Goal: Contribute content

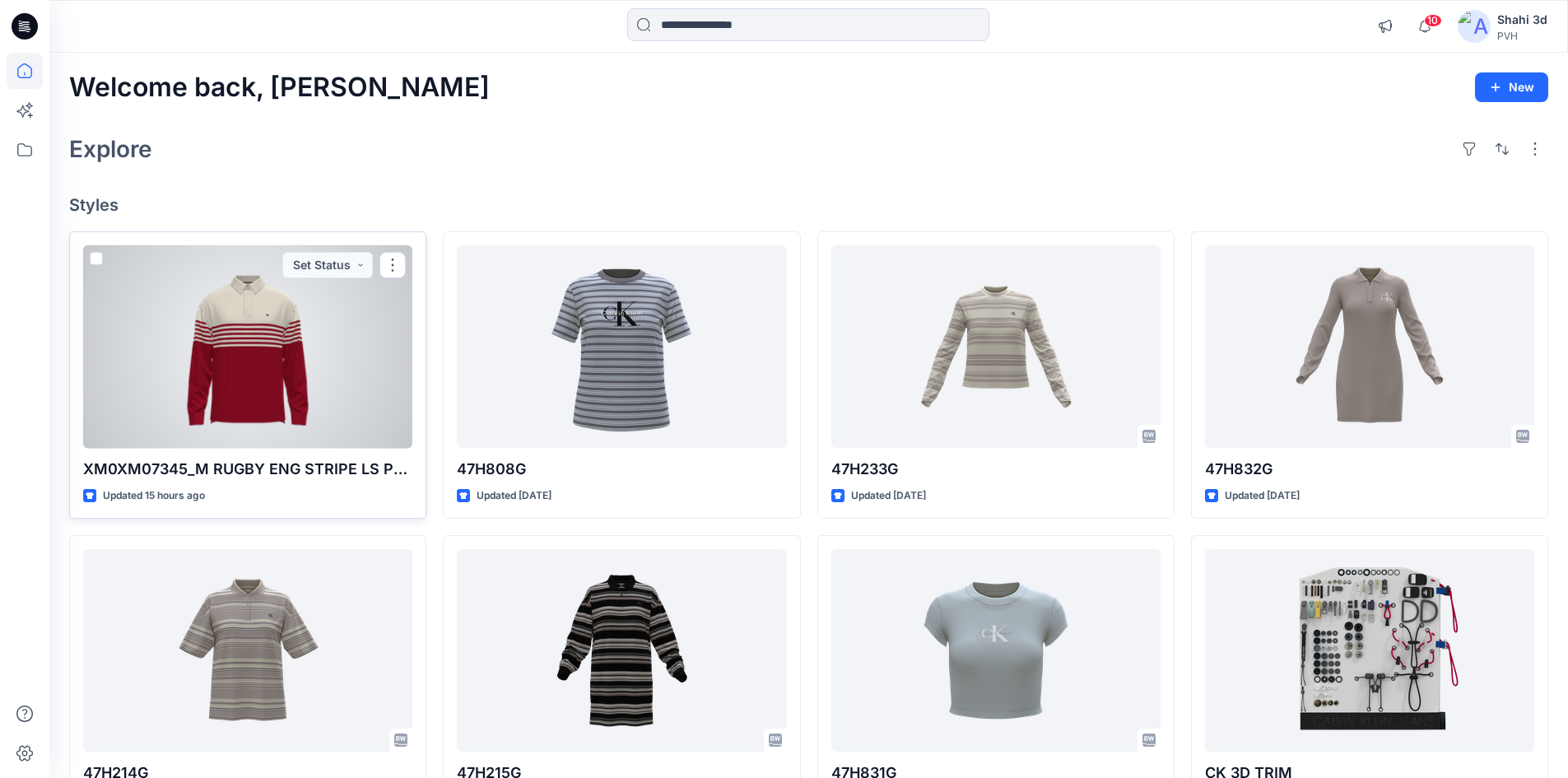
click at [297, 344] on div at bounding box center [247, 347] width 329 height 204
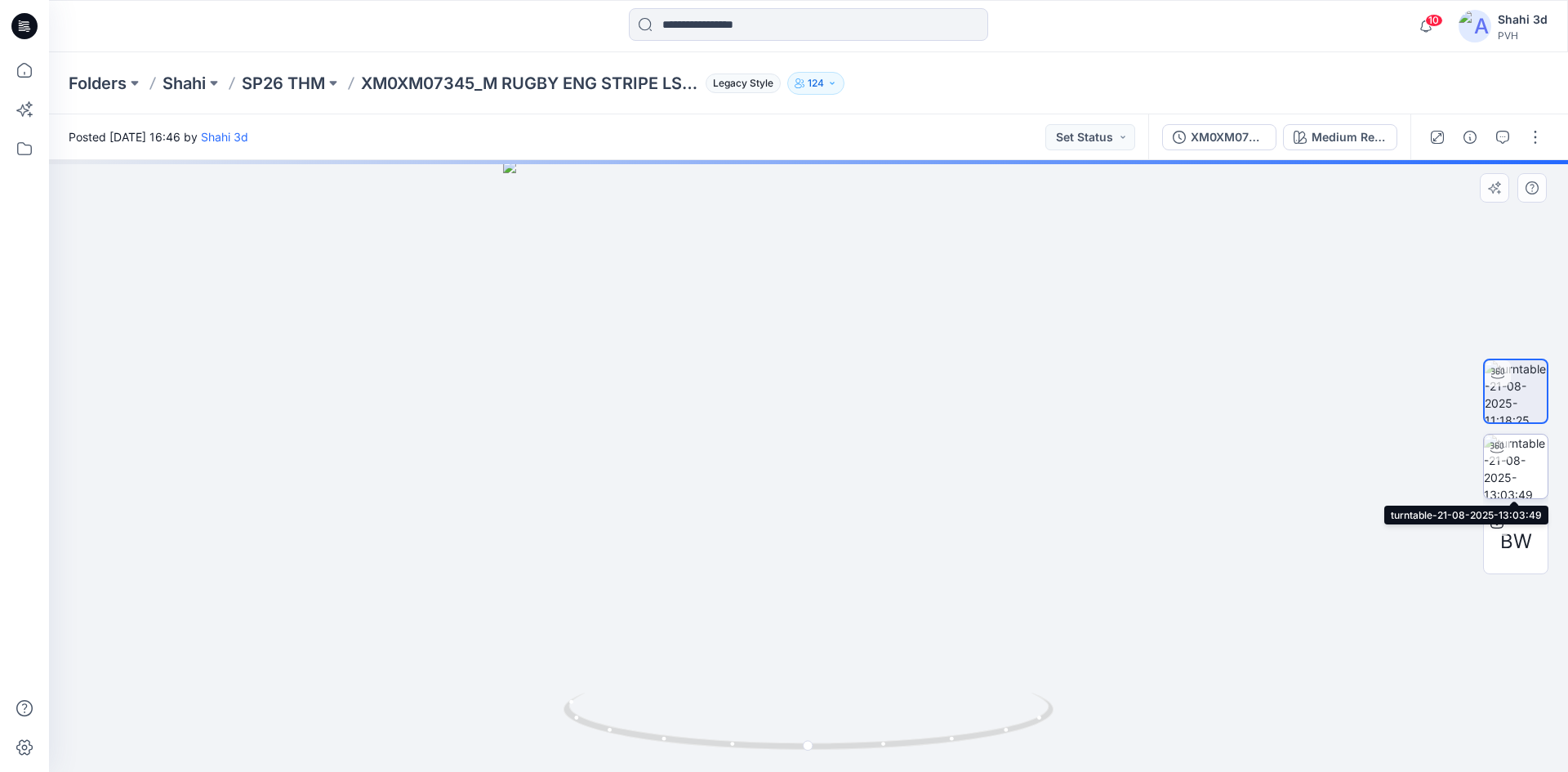
click at [1523, 477] on img at bounding box center [1515, 466] width 64 height 64
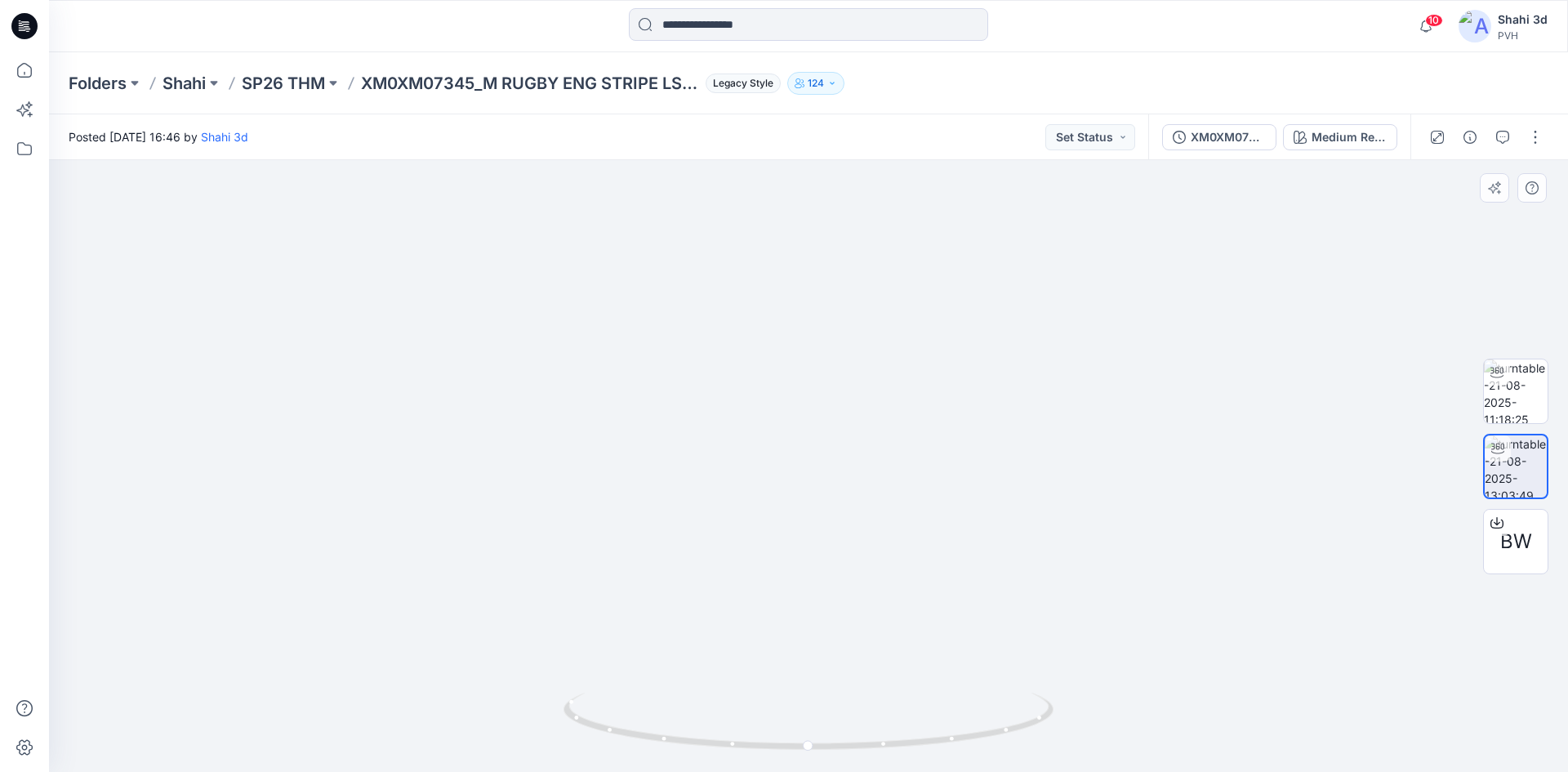
drag, startPoint x: 854, startPoint y: 420, endPoint x: 700, endPoint y: 428, distance: 154.2
click at [702, 429] on img at bounding box center [807, 459] width 657 height 625
drag, startPoint x: 937, startPoint y: 463, endPoint x: 1103, endPoint y: 465, distance: 166.0
click at [1103, 465] on div at bounding box center [808, 465] width 1519 height 612
drag, startPoint x: 860, startPoint y: 455, endPoint x: 623, endPoint y: 461, distance: 237.1
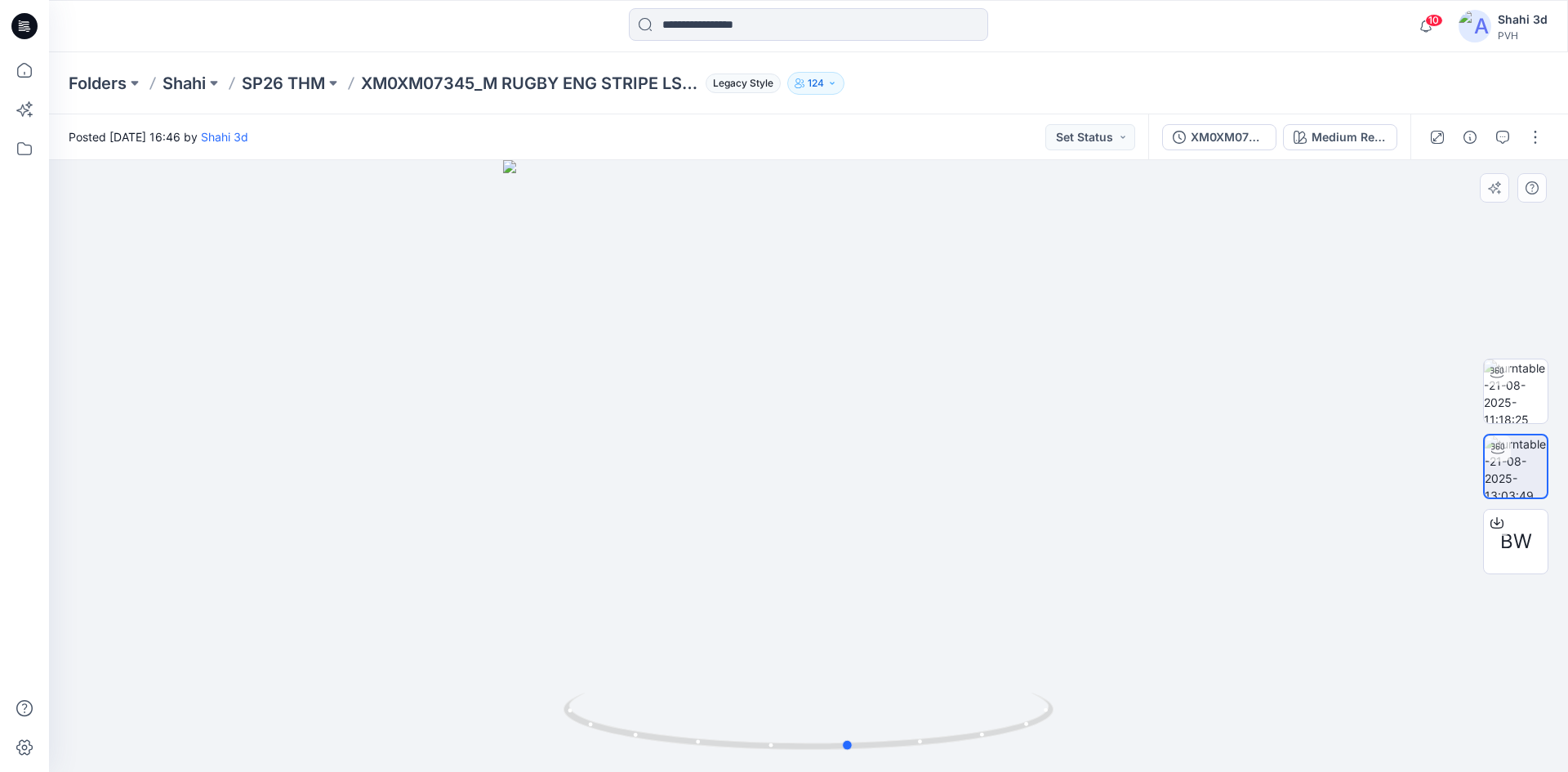
click at [623, 461] on div at bounding box center [808, 465] width 1519 height 612
drag, startPoint x: 812, startPoint y: 457, endPoint x: 834, endPoint y: 447, distance: 24.2
click at [834, 447] on div at bounding box center [808, 465] width 1519 height 612
click at [22, 31] on icon at bounding box center [24, 26] width 26 height 26
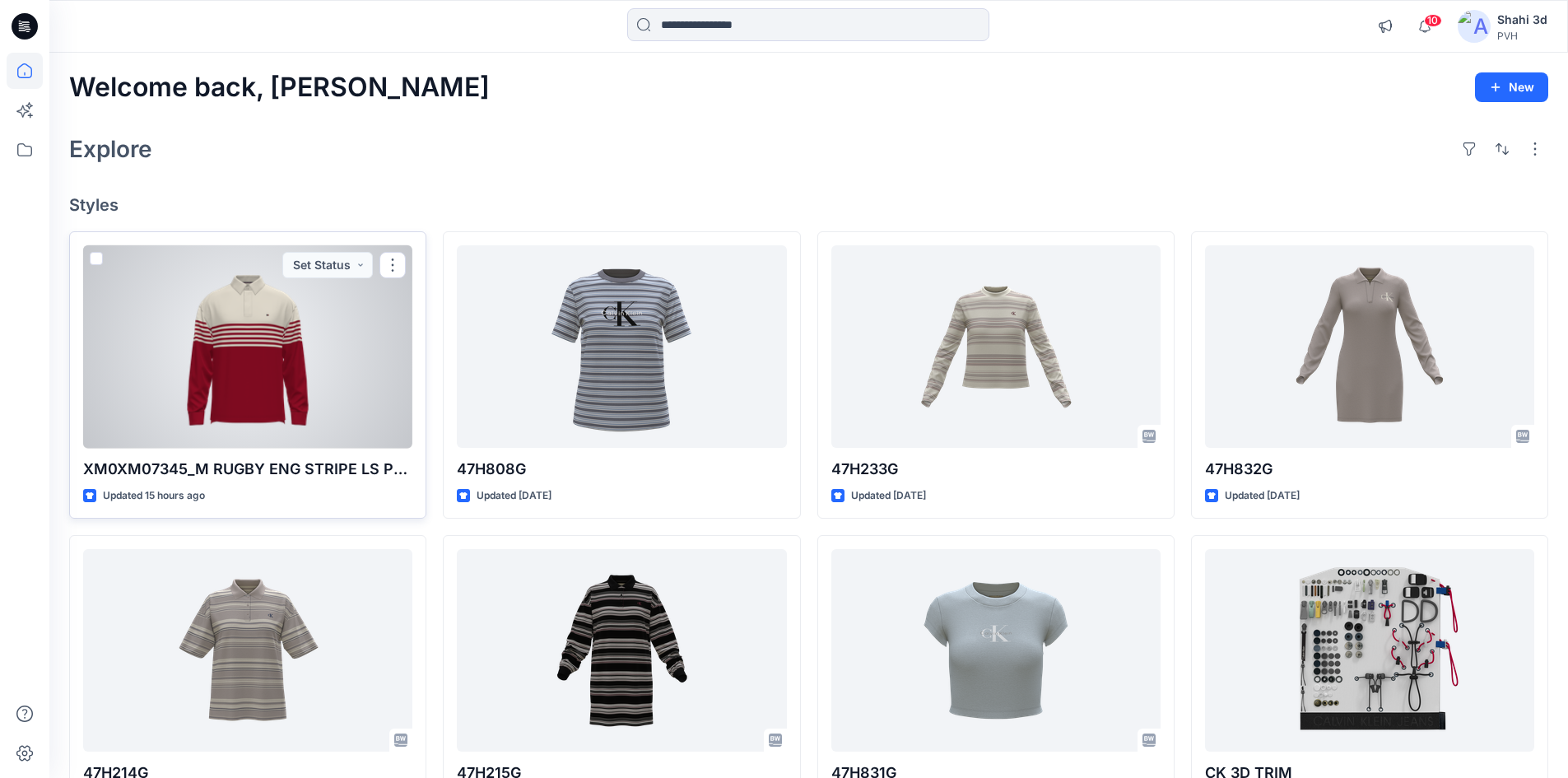
click at [274, 320] on div at bounding box center [247, 347] width 329 height 204
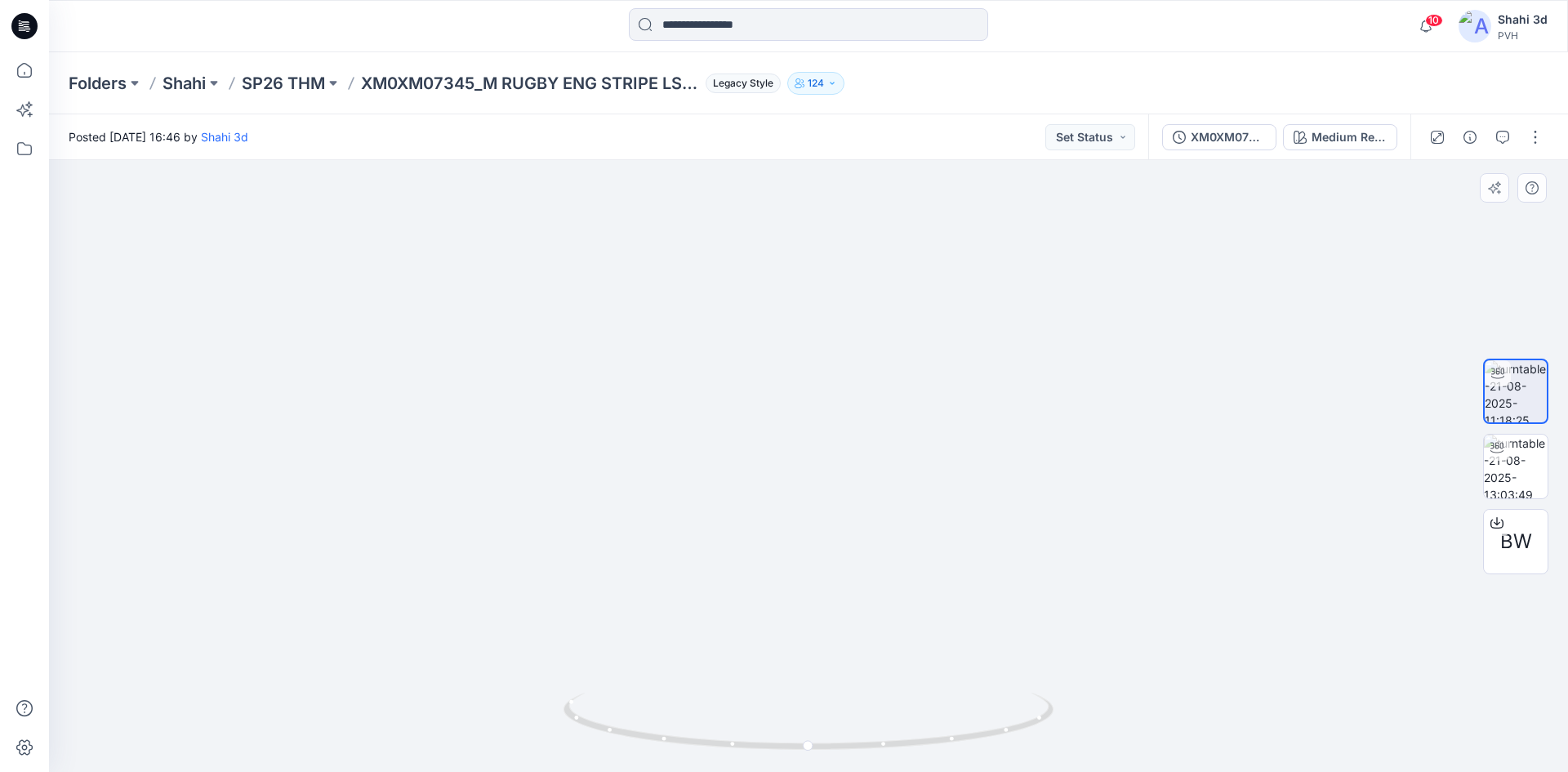
drag, startPoint x: 818, startPoint y: 382, endPoint x: 822, endPoint y: 651, distance: 269.0
click at [825, 656] on img at bounding box center [818, 175] width 2397 height 1192
drag, startPoint x: 897, startPoint y: 506, endPoint x: 894, endPoint y: 761, distance: 255.0
click at [894, 761] on div at bounding box center [808, 465] width 1519 height 612
click at [1506, 470] on img at bounding box center [1515, 466] width 64 height 64
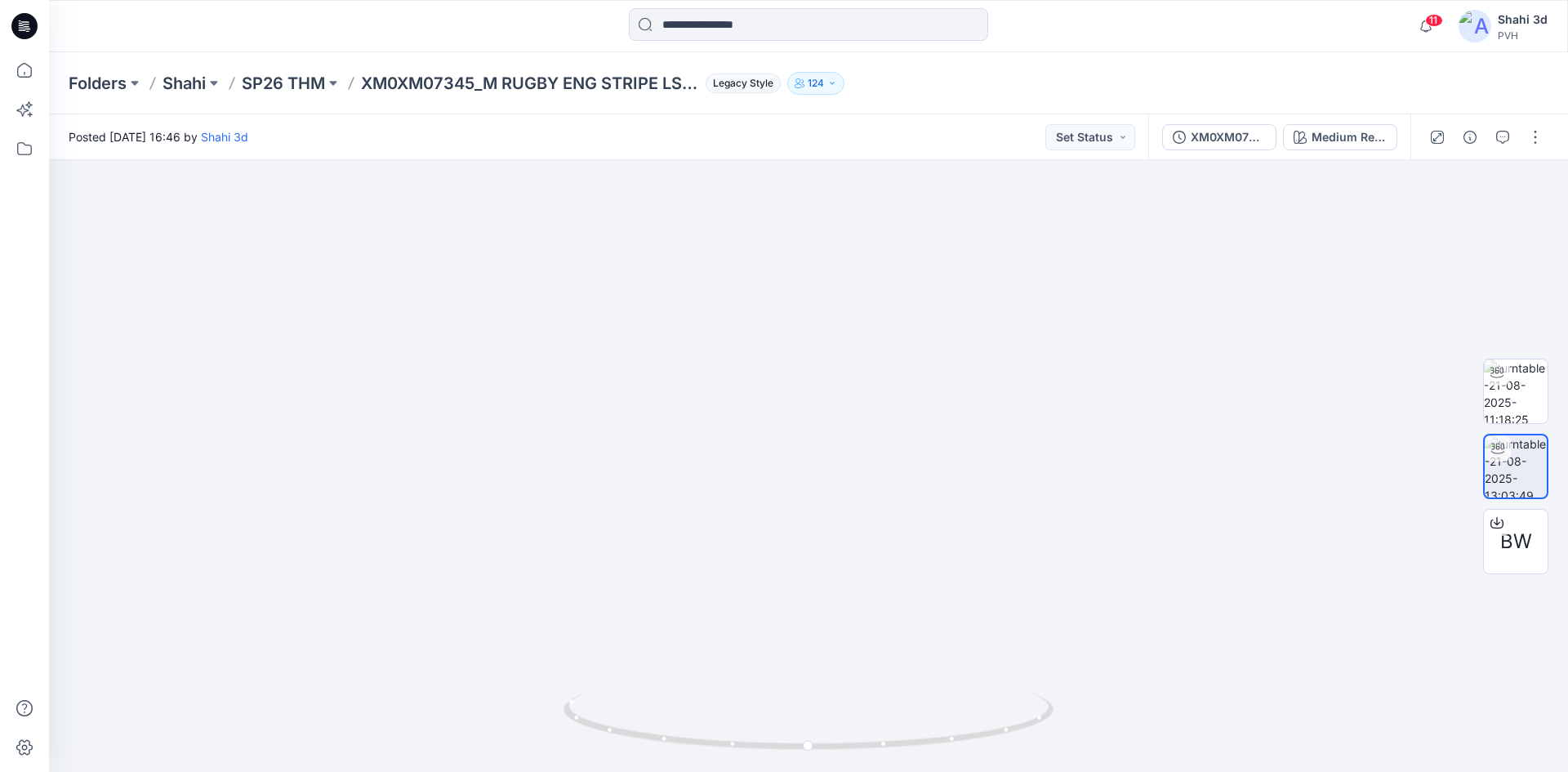
click at [19, 23] on icon at bounding box center [20, 23] width 3 height 1
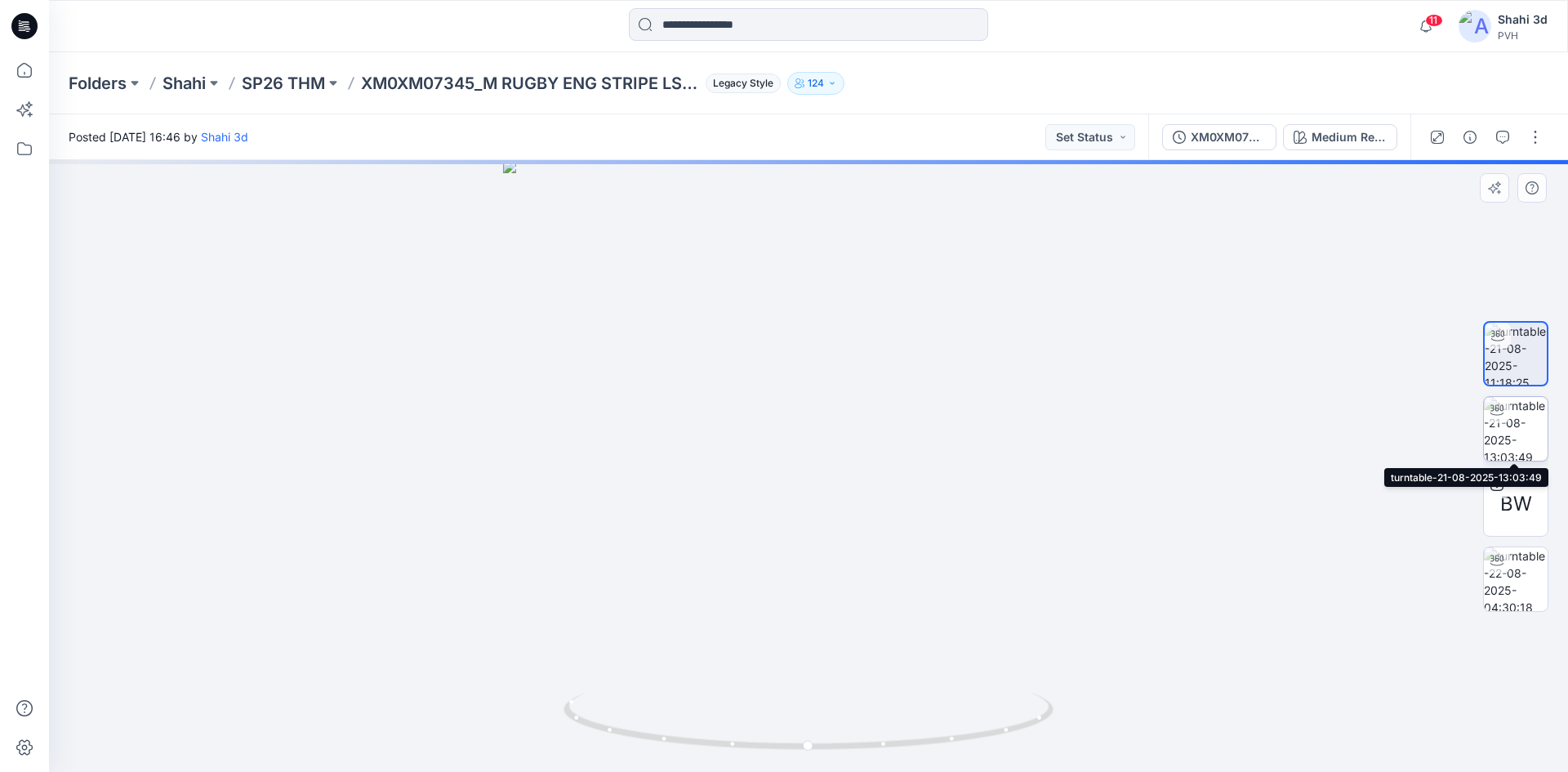
click at [1514, 433] on img at bounding box center [1515, 428] width 64 height 64
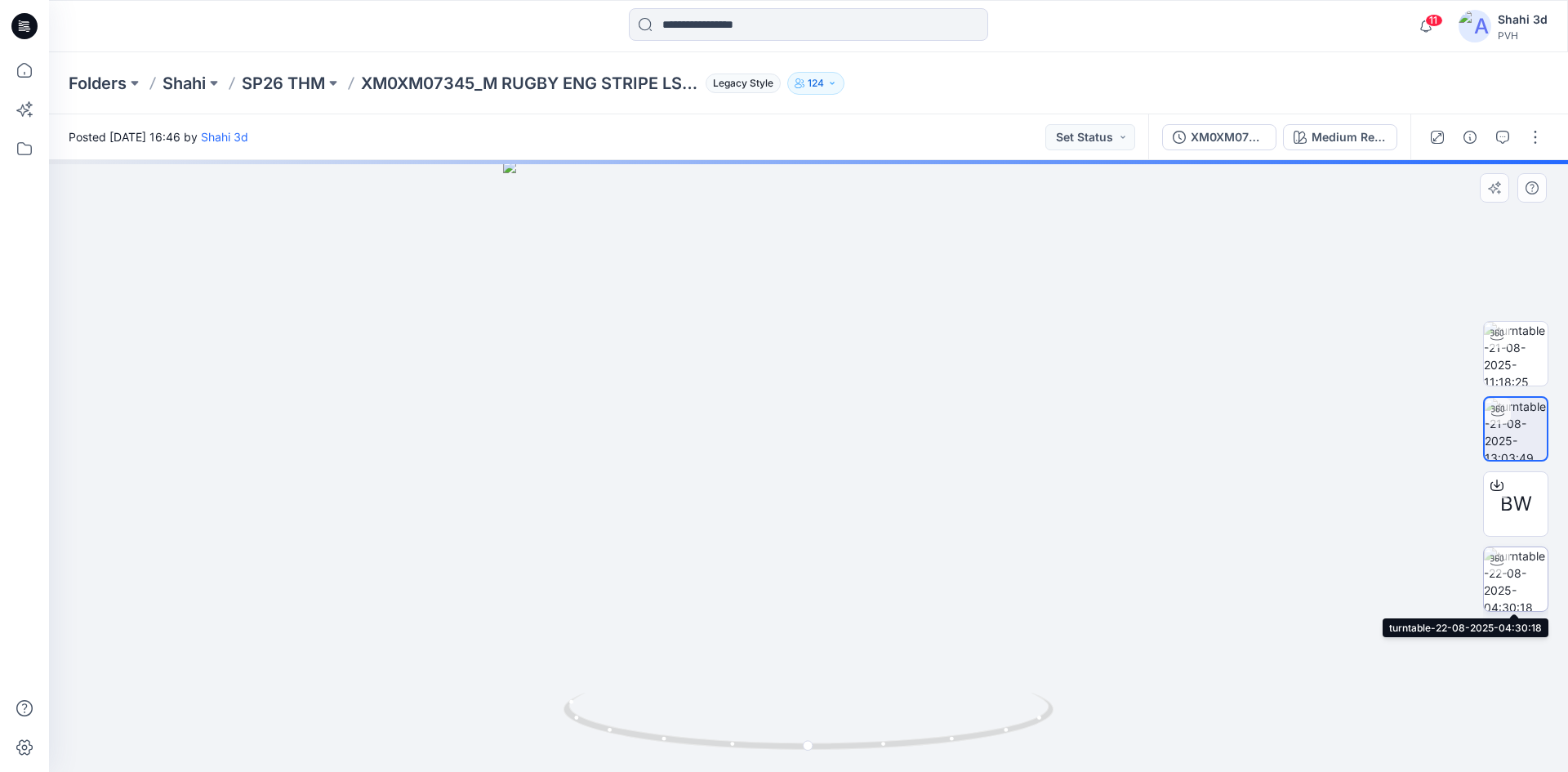
click at [1518, 571] on img at bounding box center [1515, 579] width 64 height 64
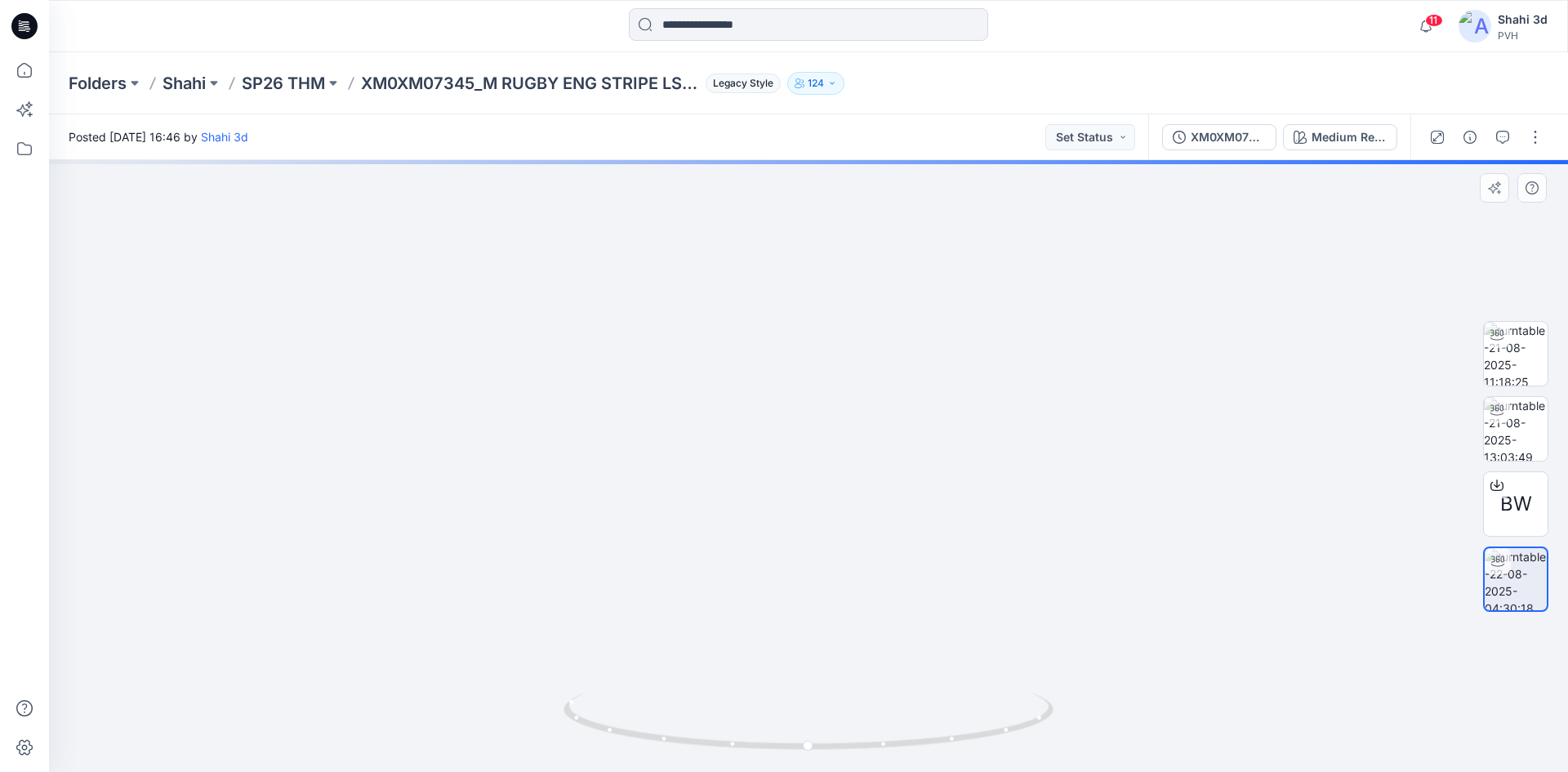
drag, startPoint x: 806, startPoint y: 329, endPoint x: 815, endPoint y: 556, distance: 227.2
click at [814, 556] on img at bounding box center [803, 47] width 2397 height 1448
drag, startPoint x: 851, startPoint y: 378, endPoint x: 851, endPoint y: 654, distance: 276.0
click at [851, 654] on img at bounding box center [815, 197] width 3066 height 1148
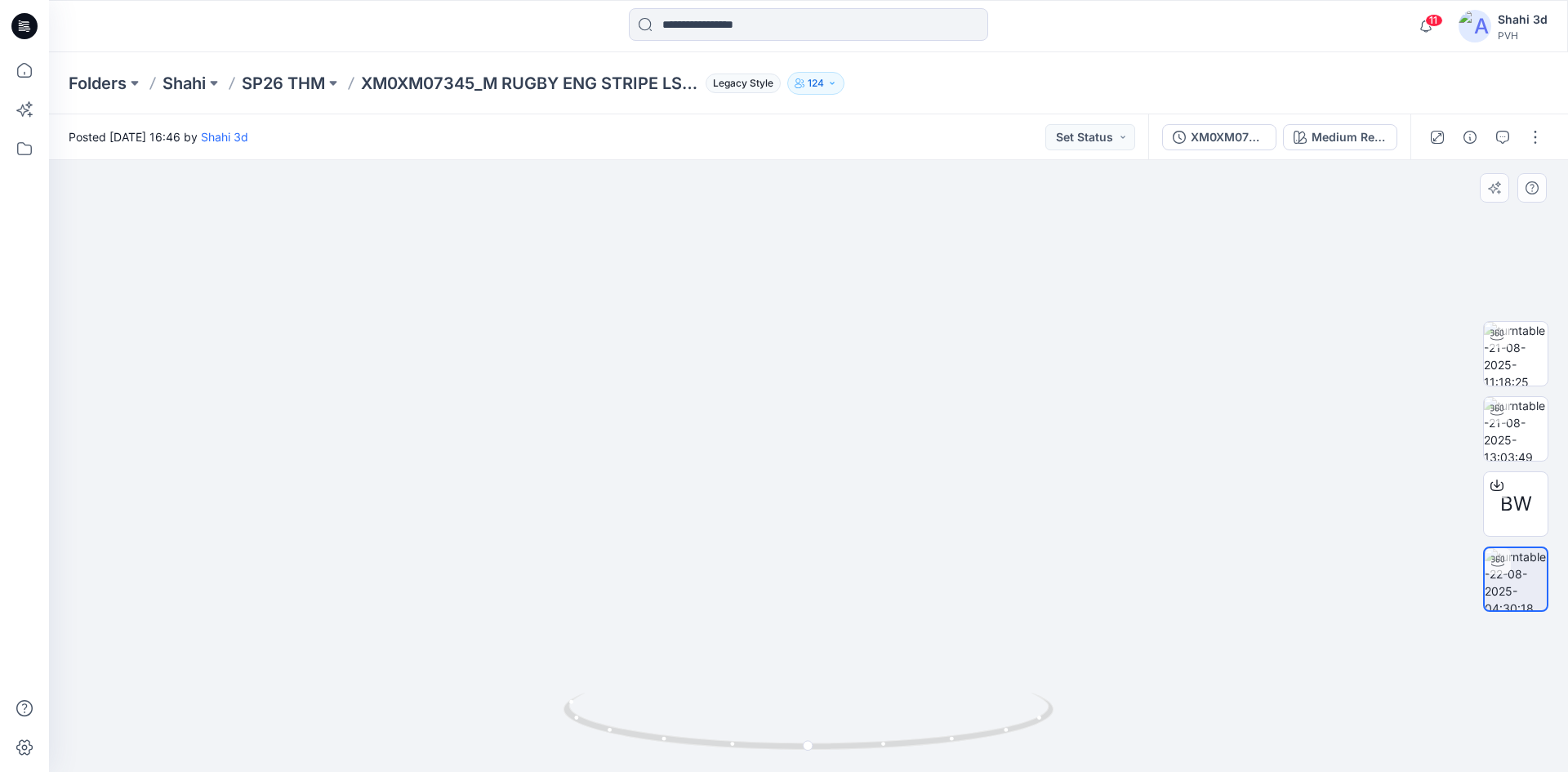
drag, startPoint x: 775, startPoint y: 567, endPoint x: 829, endPoint y: 196, distance: 374.9
click at [829, 196] on img at bounding box center [853, 141] width 2174 height 1262
drag, startPoint x: 823, startPoint y: 752, endPoint x: 907, endPoint y: 748, distance: 84.1
click at [907, 748] on icon at bounding box center [810, 723] width 494 height 61
drag, startPoint x: 948, startPoint y: 460, endPoint x: 867, endPoint y: 476, distance: 82.6
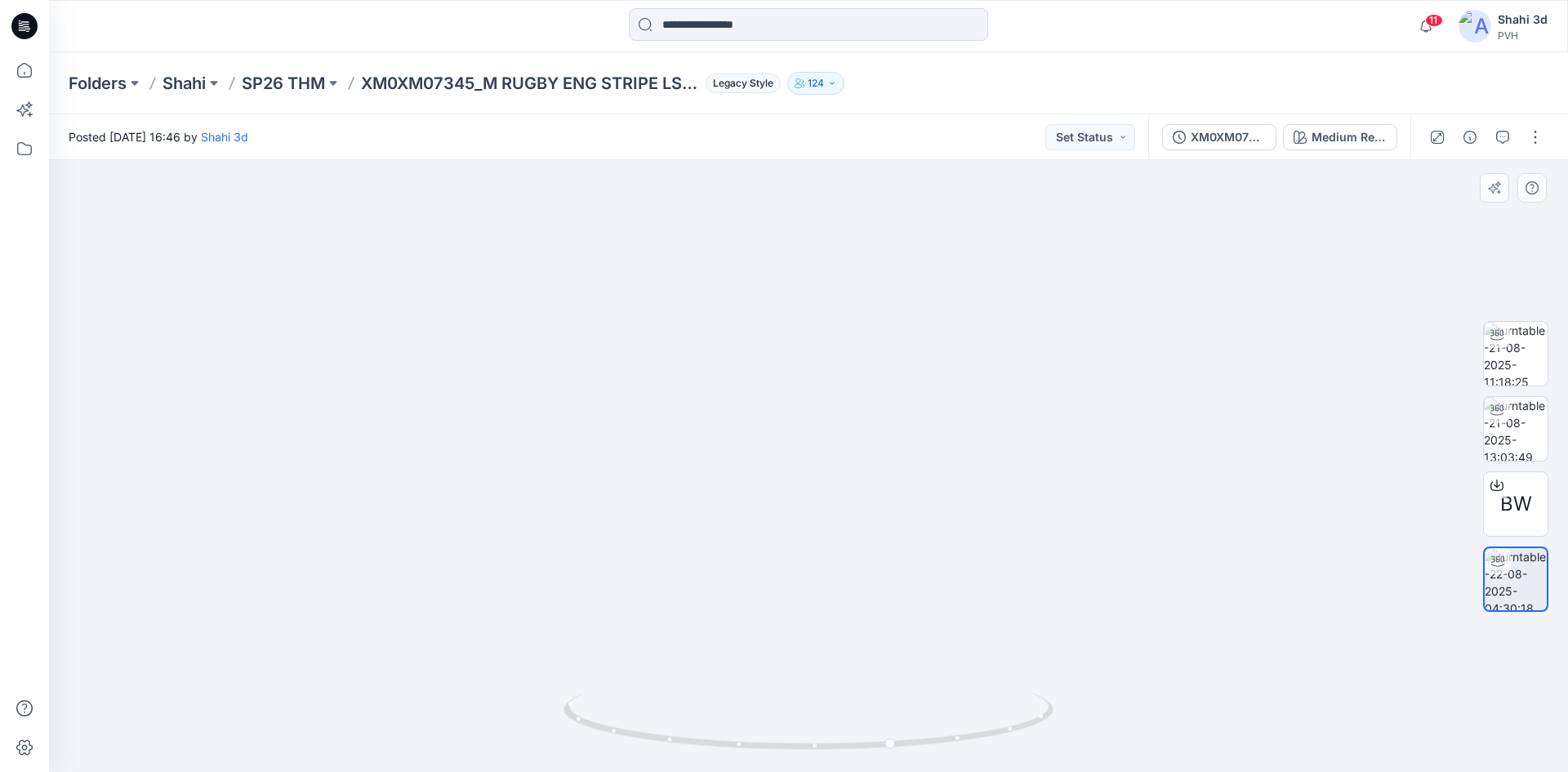
click at [867, 476] on img at bounding box center [678, 57] width 2397 height 1428
drag, startPoint x: 792, startPoint y: 488, endPoint x: 886, endPoint y: 510, distance: 96.5
click at [886, 510] on div at bounding box center [808, 465] width 1519 height 612
click at [1539, 139] on button "button" at bounding box center [1534, 137] width 26 height 26
click at [1438, 173] on p "Edit" at bounding box center [1430, 175] width 20 height 17
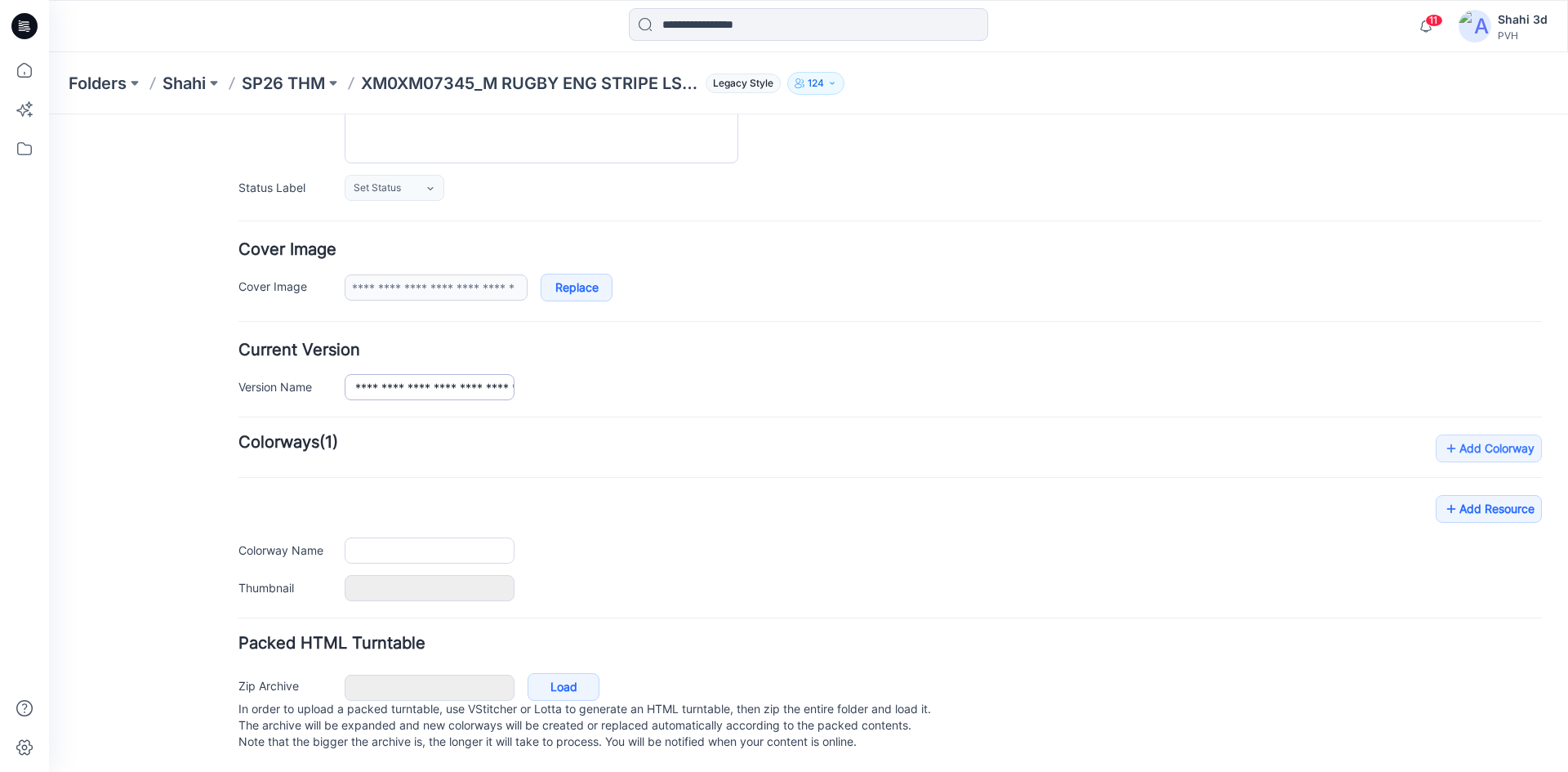
type input "**********"
type textarea "**********"
type input "**********"
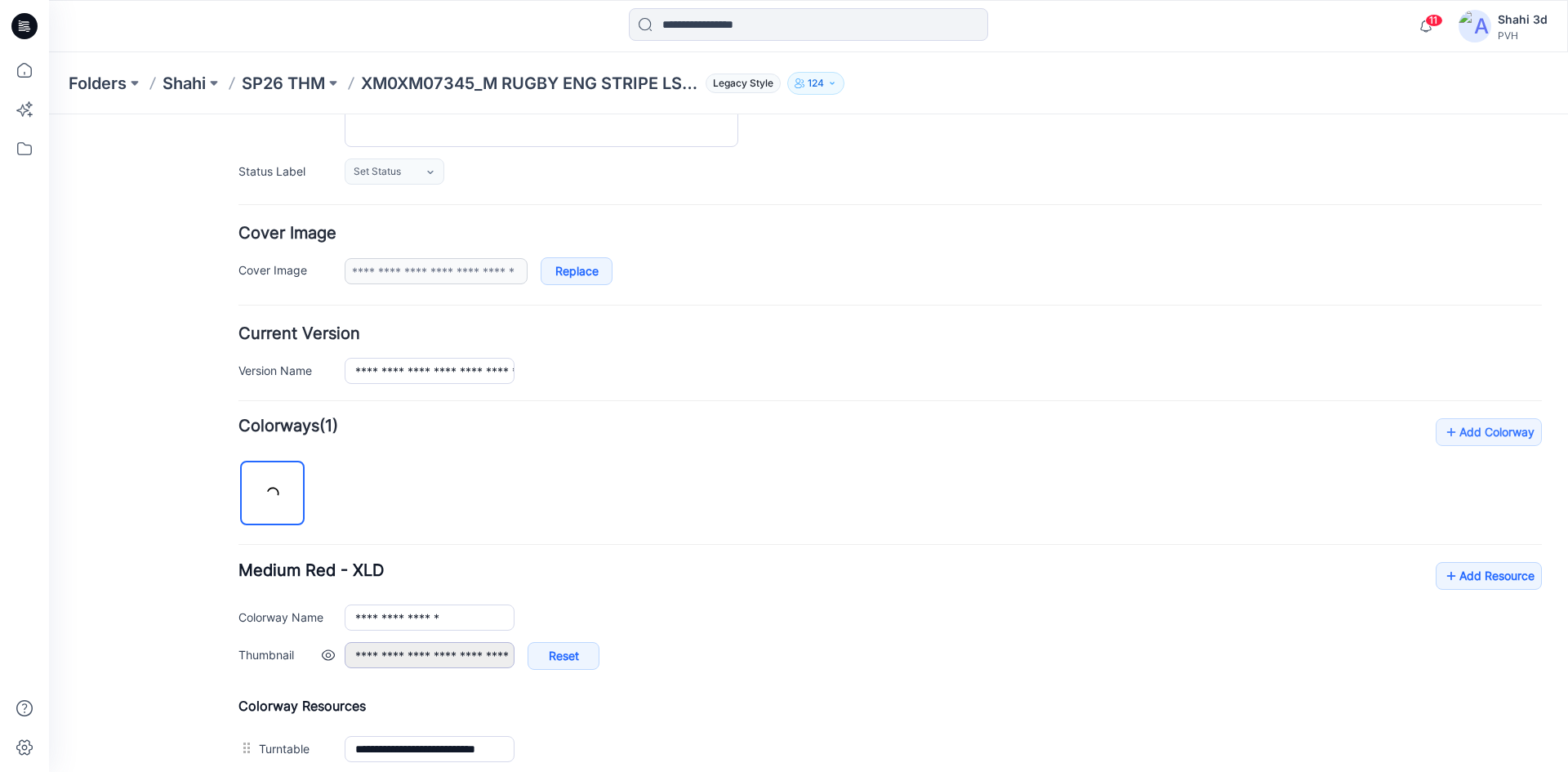
scroll to position [502, 0]
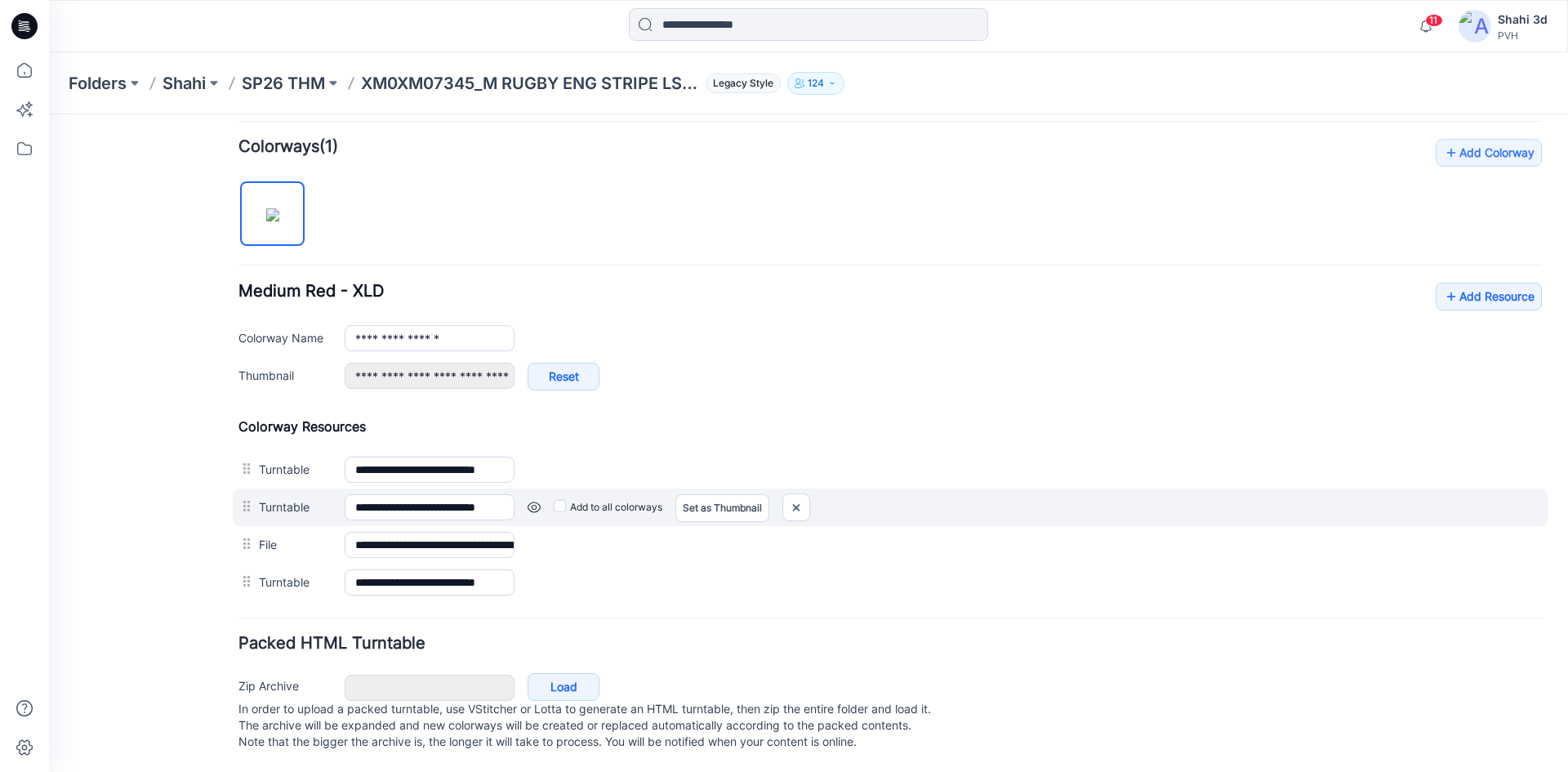
click at [49, 114] on link at bounding box center [49, 114] width 0 height 0
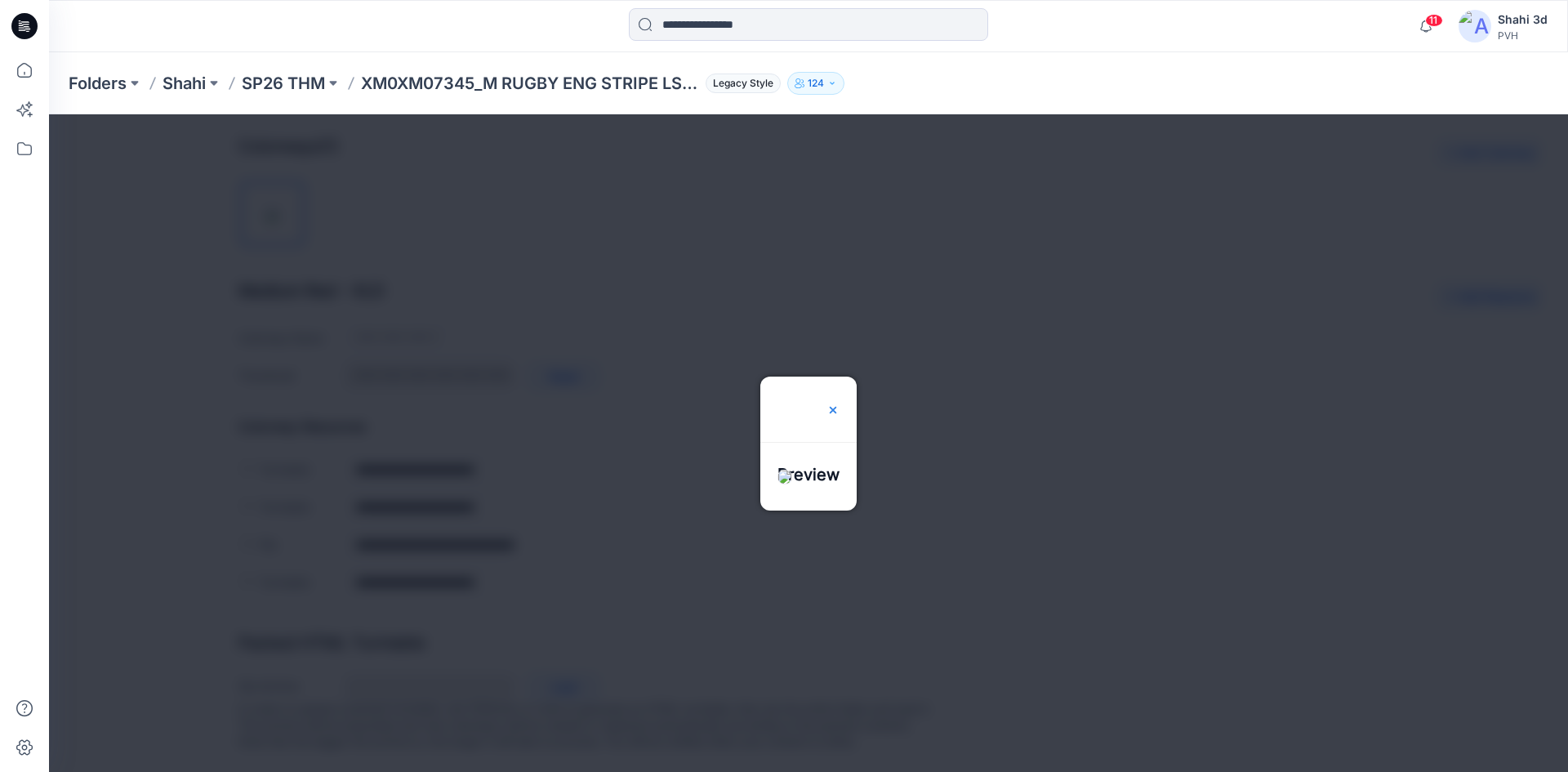
click at [839, 403] on img at bounding box center [833, 410] width 13 height 13
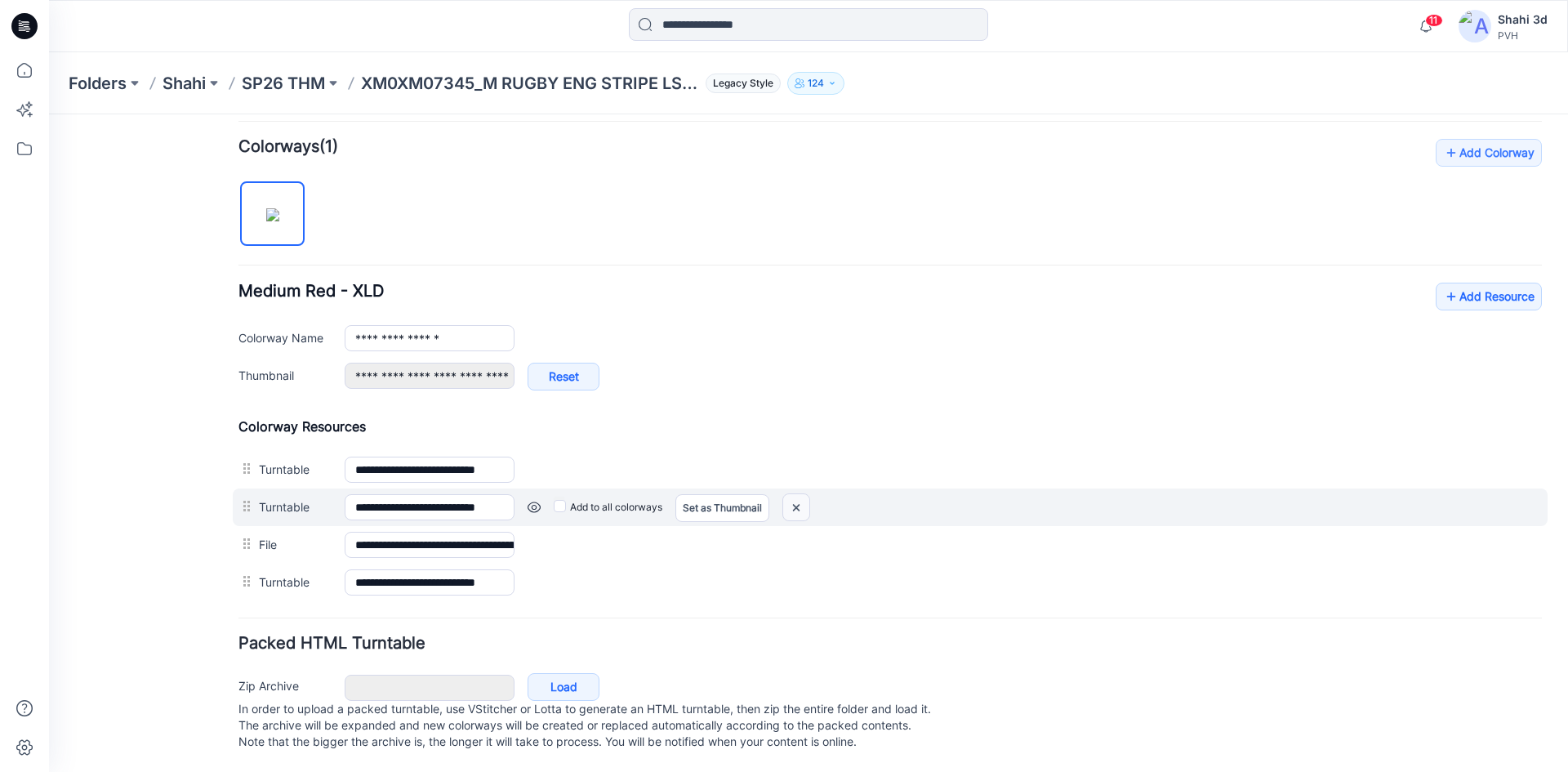
drag, startPoint x: 803, startPoint y: 490, endPoint x: 900, endPoint y: 214, distance: 292.5
click at [49, 114] on img at bounding box center [49, 114] width 0 height 0
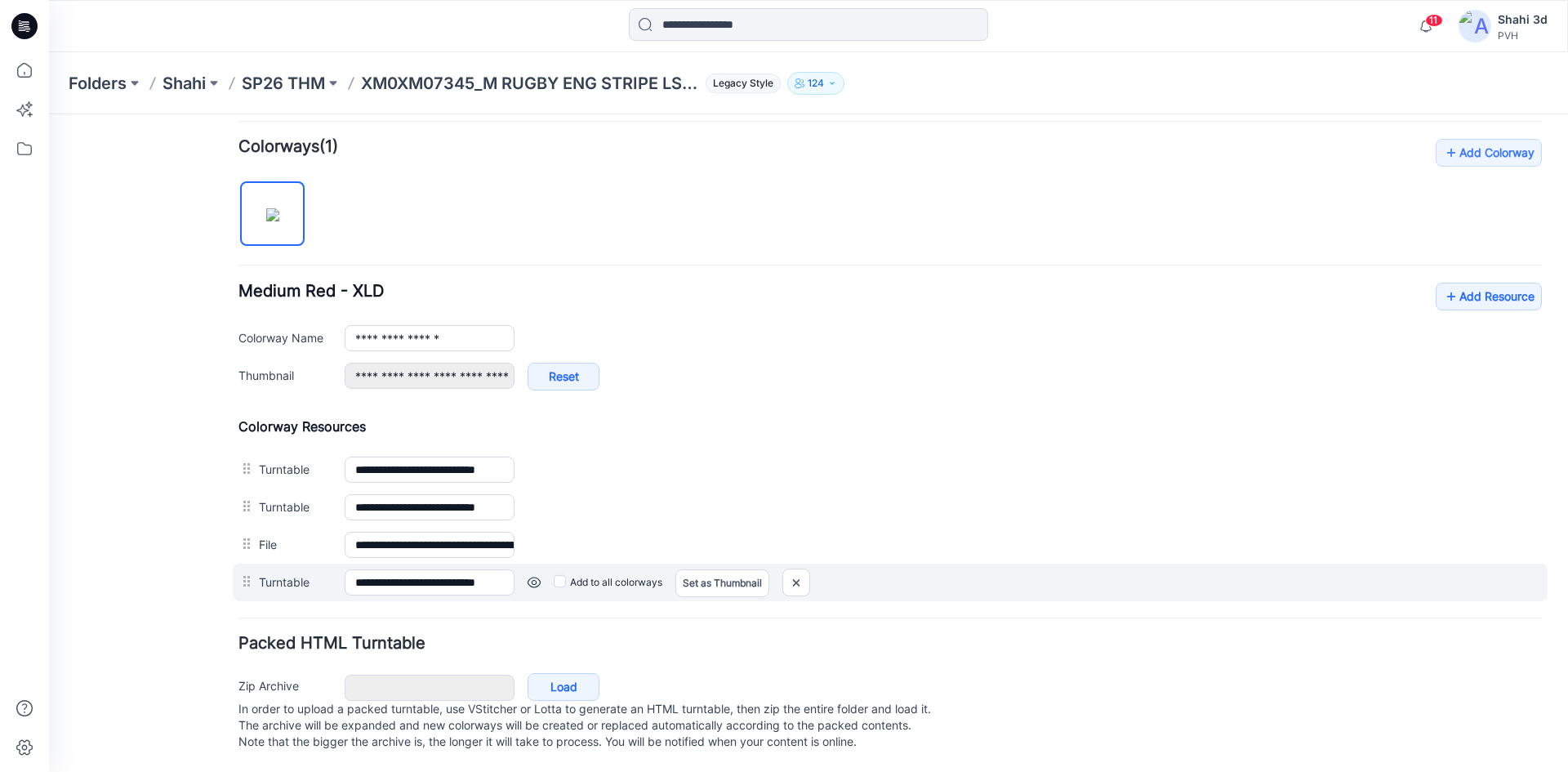
scroll to position [465, 0]
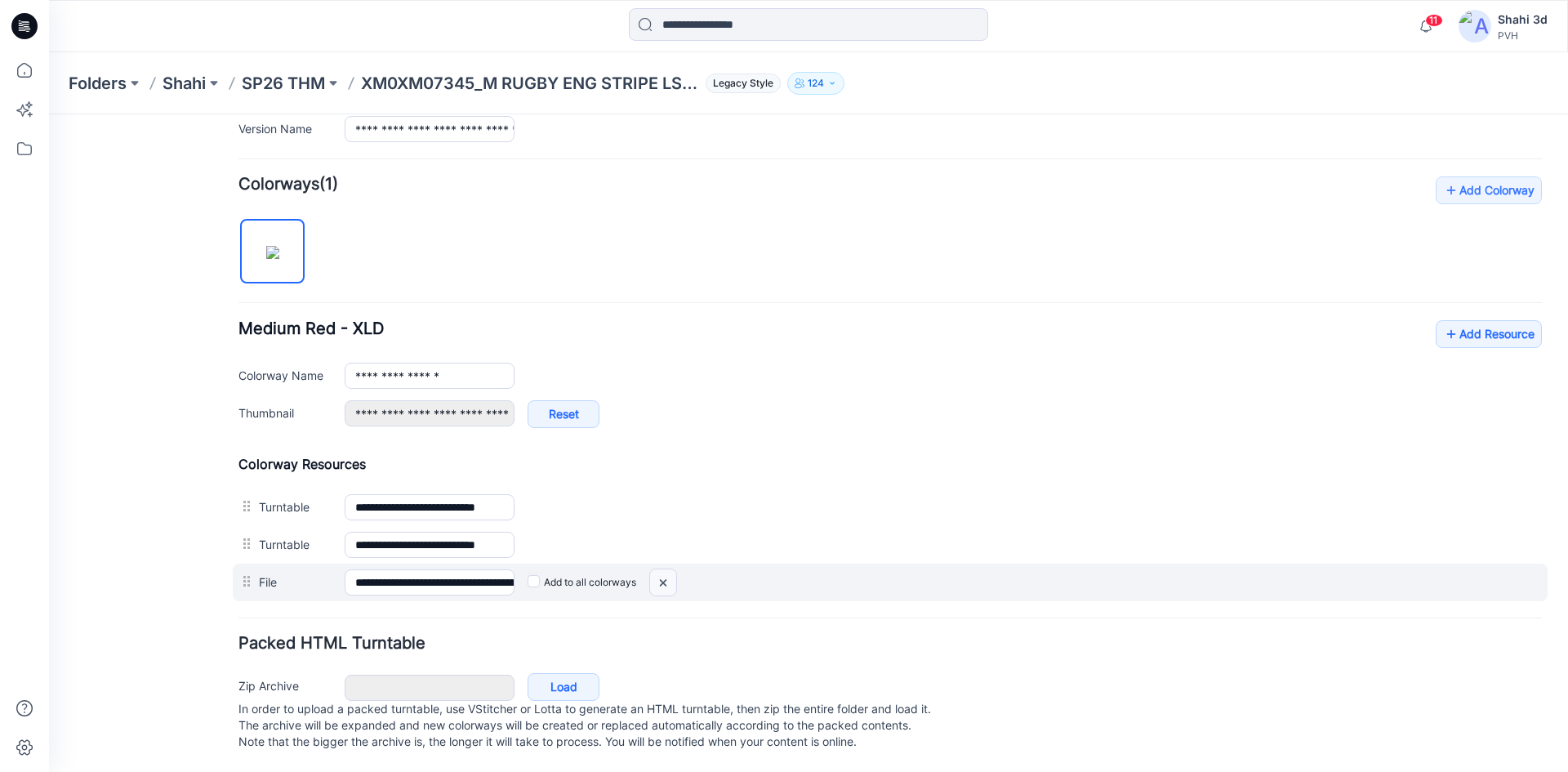
drag, startPoint x: 664, startPoint y: 563, endPoint x: 907, endPoint y: 218, distance: 422.0
click at [49, 114] on img at bounding box center [49, 114] width 0 height 0
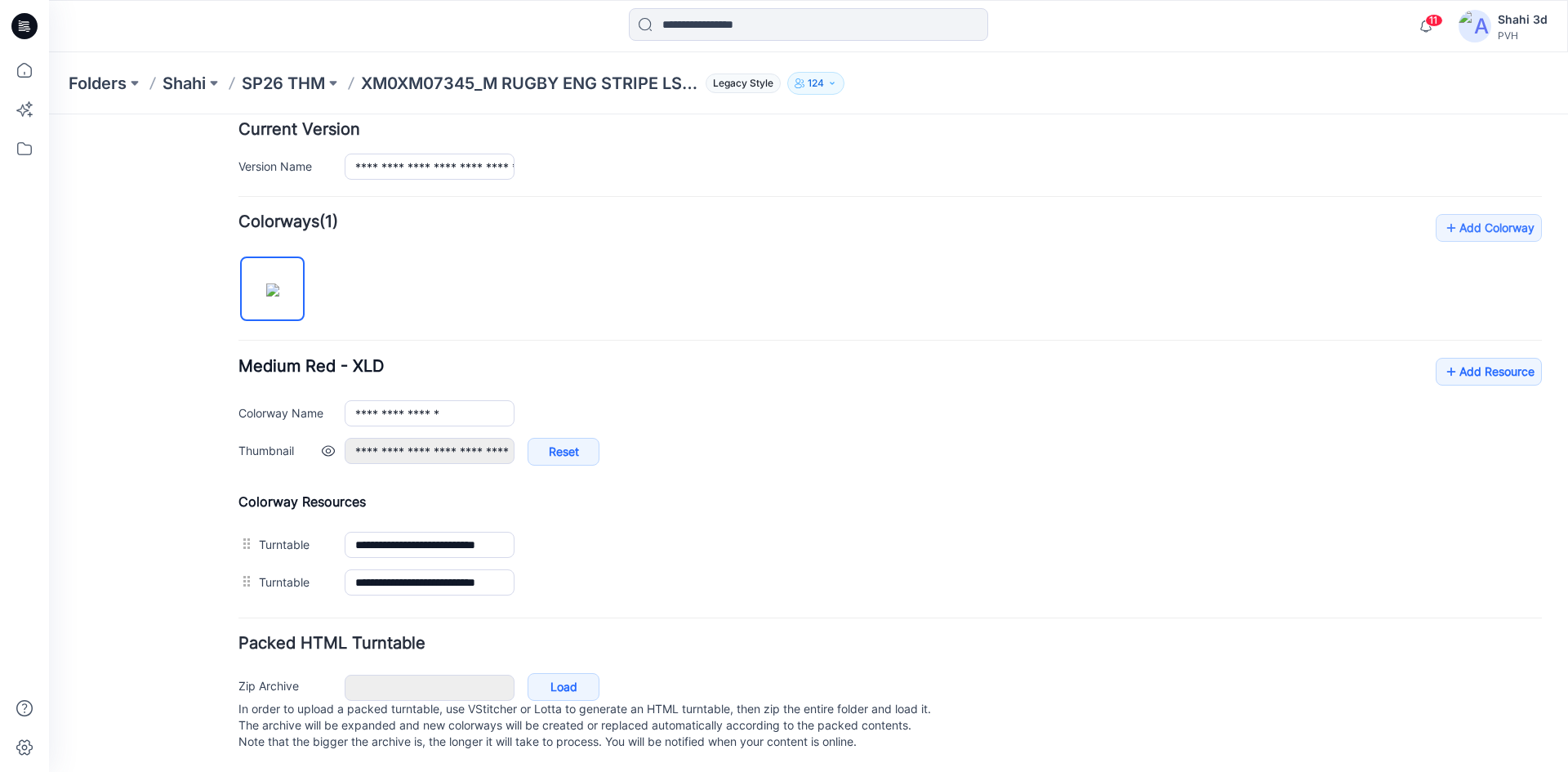
scroll to position [427, 0]
click at [1466, 357] on link "Add Resource" at bounding box center [1488, 371] width 106 height 28
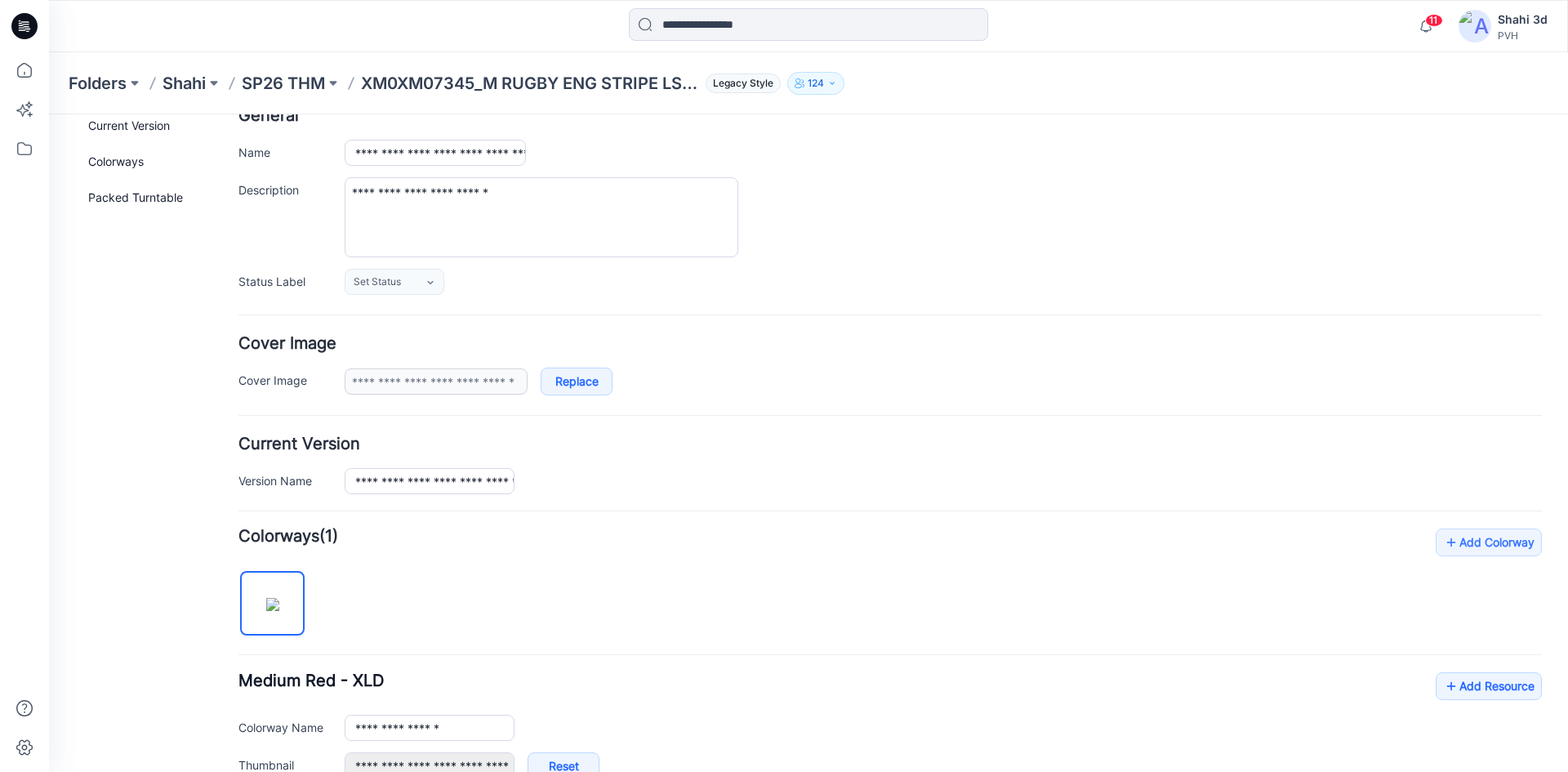
scroll to position [0, 0]
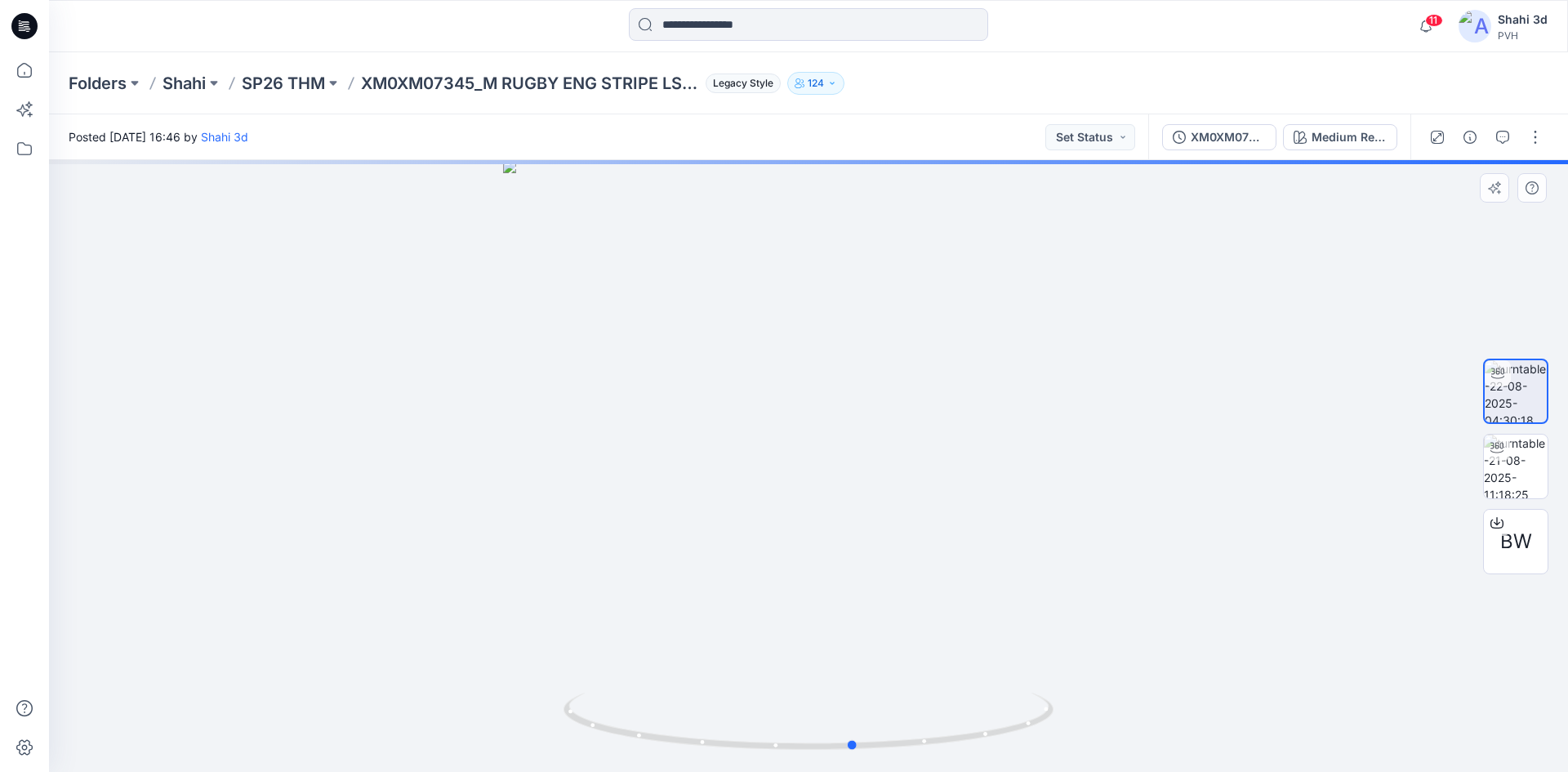
drag, startPoint x: 775, startPoint y: 457, endPoint x: 834, endPoint y: 468, distance: 60.0
click at [834, 468] on div at bounding box center [808, 465] width 1519 height 612
drag, startPoint x: 846, startPoint y: 306, endPoint x: 866, endPoint y: 574, distance: 268.7
click at [867, 579] on img at bounding box center [829, 191] width 2174 height 1163
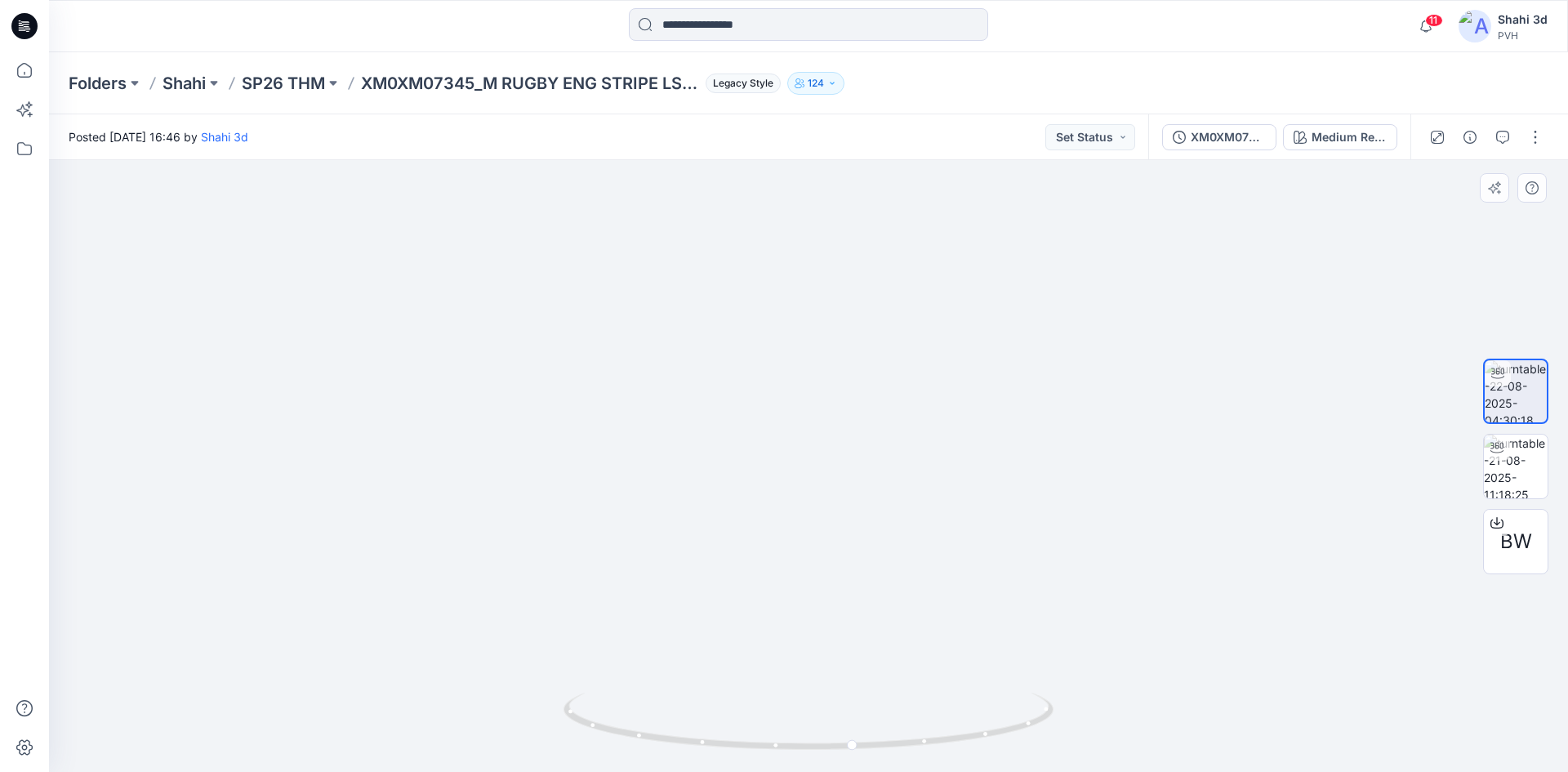
drag, startPoint x: 871, startPoint y: 391, endPoint x: 873, endPoint y: 512, distance: 121.0
click at [873, 512] on img at bounding box center [830, 271] width 2174 height 1000
drag, startPoint x: 850, startPoint y: 471, endPoint x: 1228, endPoint y: 487, distance: 378.3
click at [977, 496] on div at bounding box center [808, 465] width 1519 height 612
click at [1526, 464] on img at bounding box center [1515, 466] width 64 height 64
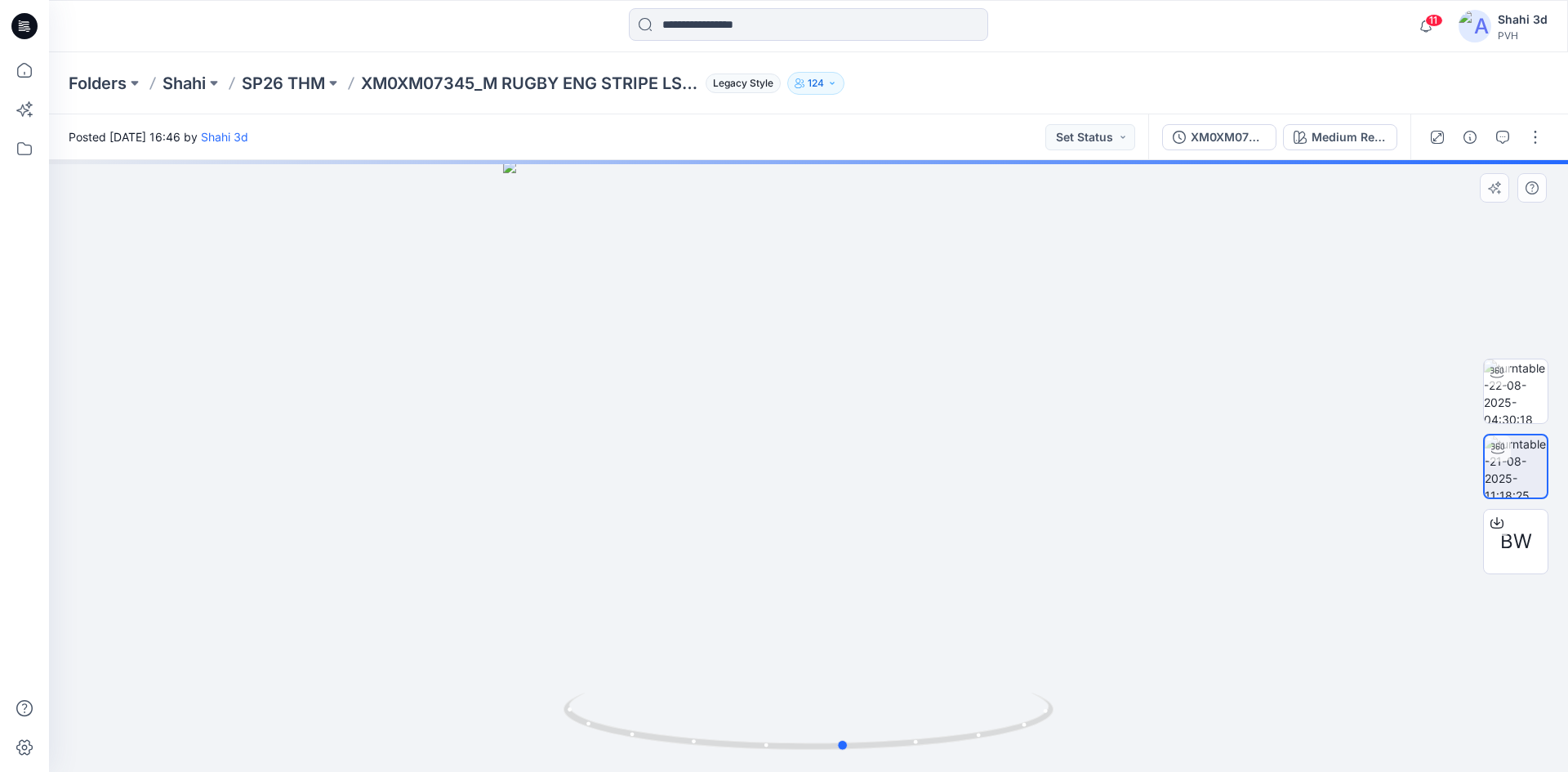
drag, startPoint x: 852, startPoint y: 462, endPoint x: 889, endPoint y: 491, distance: 47.0
click at [889, 491] on div at bounding box center [808, 465] width 1519 height 612
click at [25, 25] on icon at bounding box center [24, 26] width 26 height 26
